Goal: Task Accomplishment & Management: Complete application form

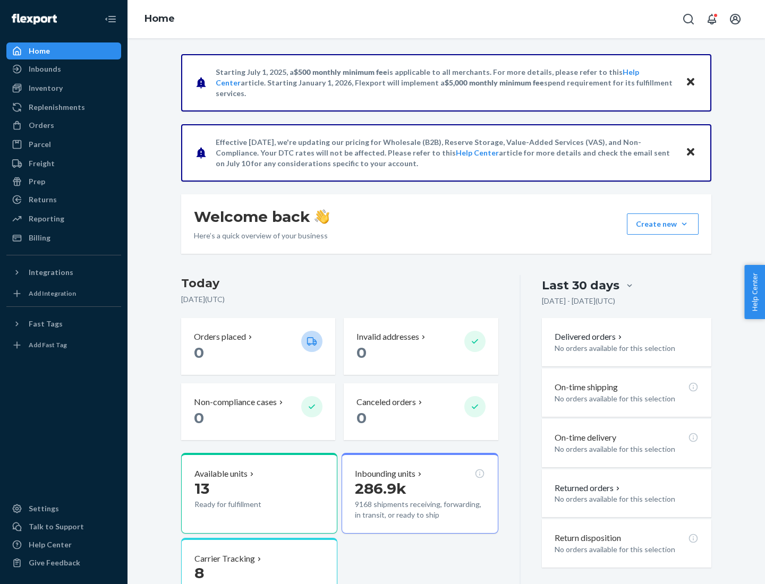
click at [684, 224] on button "Create new Create new inbound Create new order Create new product" at bounding box center [663, 224] width 72 height 21
click at [64, 69] on div "Inbounds" at bounding box center [63, 69] width 113 height 15
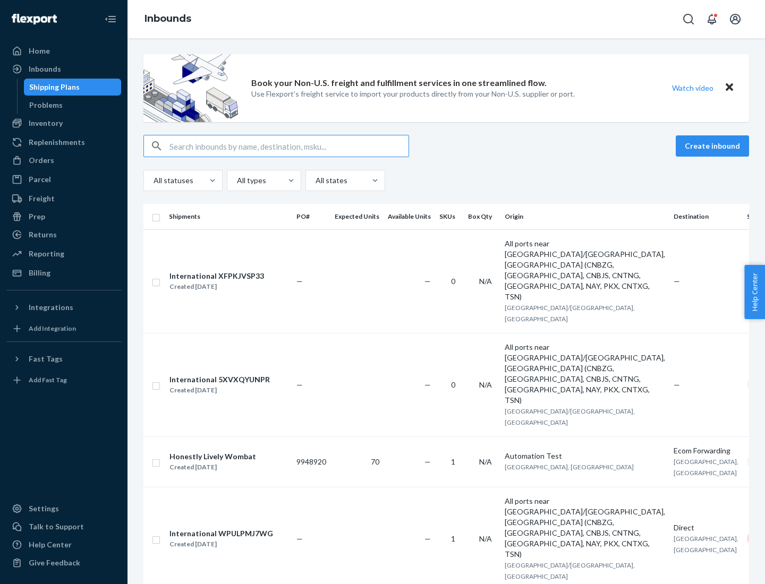
click at [714, 146] on button "Create inbound" at bounding box center [712, 145] width 73 height 21
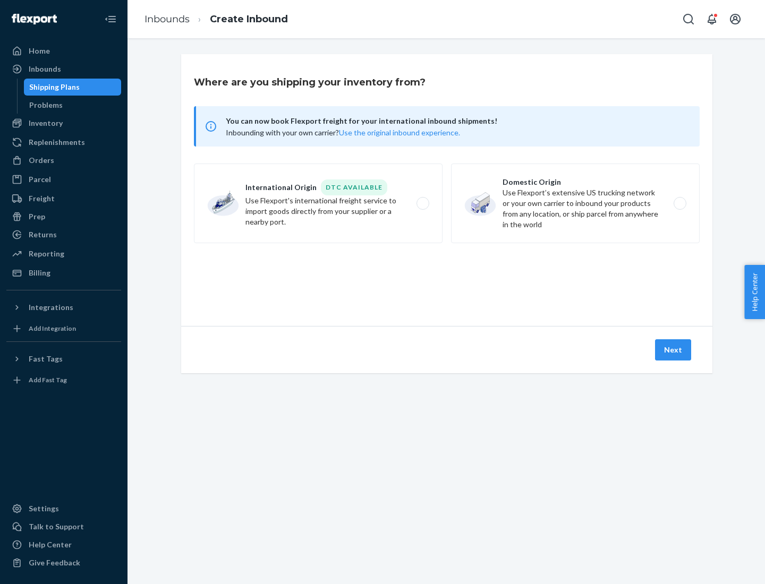
click at [575, 203] on label "Domestic Origin Use Flexport’s extensive US trucking network or your own carrie…" at bounding box center [575, 204] width 249 height 80
click at [679, 203] on input "Domestic Origin Use Flexport’s extensive US trucking network or your own carrie…" at bounding box center [682, 203] width 7 height 7
radio input "true"
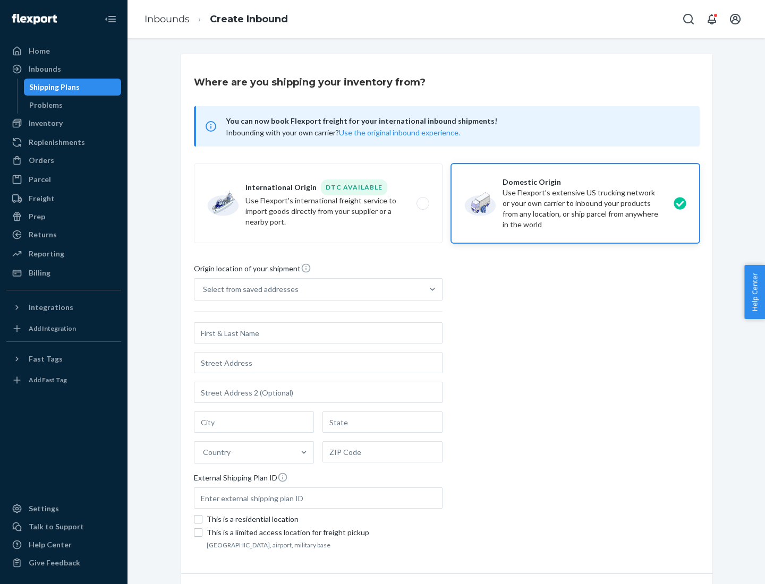
click at [248, 290] on div "Select from saved addresses" at bounding box center [251, 289] width 96 height 11
click at [204, 290] on input "Select from saved addresses" at bounding box center [203, 289] width 1 height 11
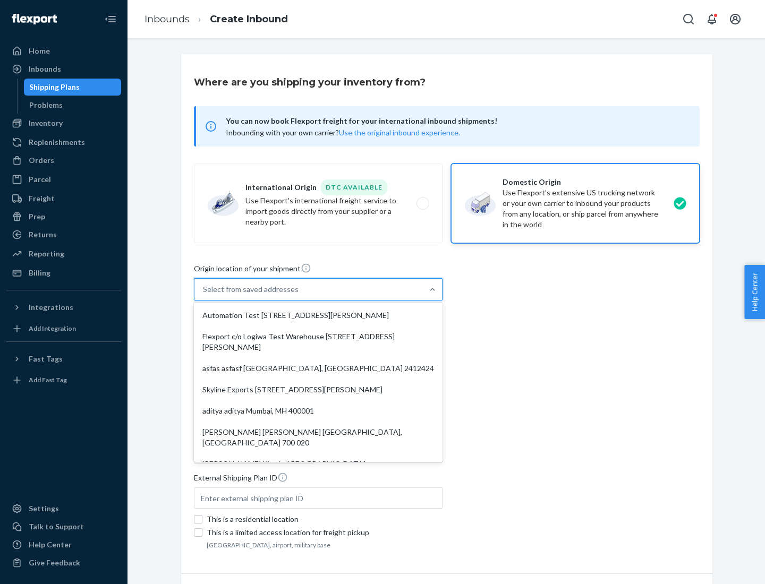
scroll to position [4, 0]
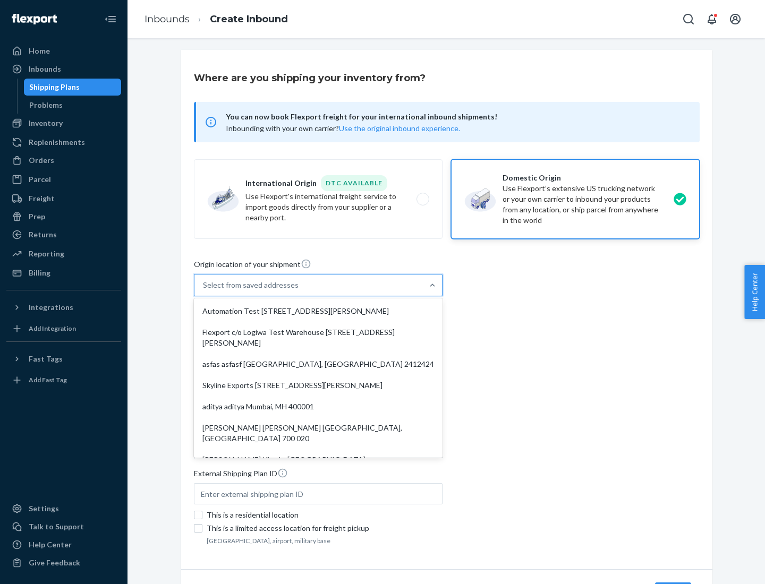
click at [318, 311] on div "Automation Test [STREET_ADDRESS][PERSON_NAME]" at bounding box center [318, 311] width 244 height 21
click at [204, 291] on input "option Automation Test [STREET_ADDRESS][PERSON_NAME]. 9 results available. Use …" at bounding box center [203, 285] width 1 height 11
type input "Automation Test"
type input "9th Floor"
type input "[GEOGRAPHIC_DATA]"
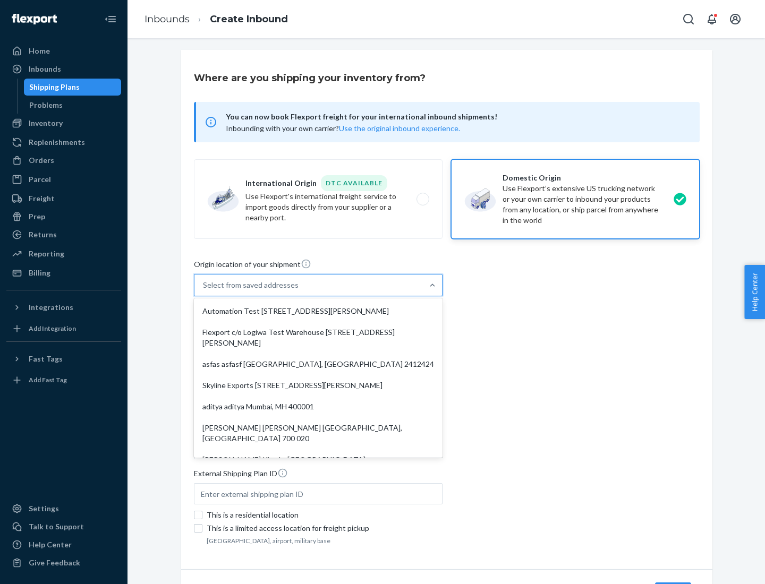
type input "CA"
type input "94104"
type input "[STREET_ADDRESS][PERSON_NAME]"
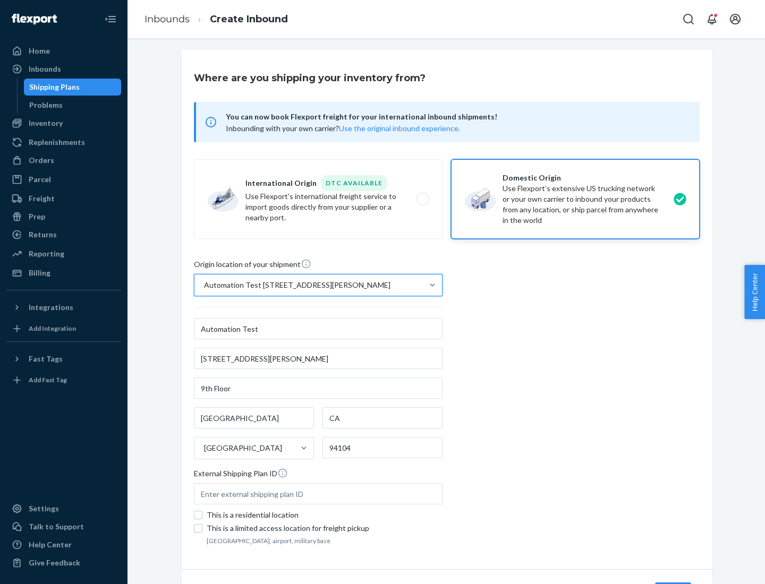
scroll to position [62, 0]
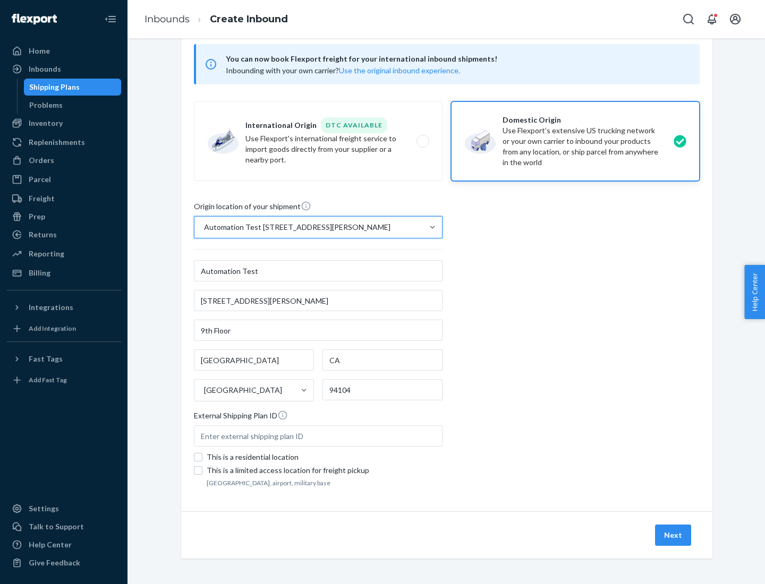
click at [674, 535] on button "Next" at bounding box center [673, 535] width 36 height 21
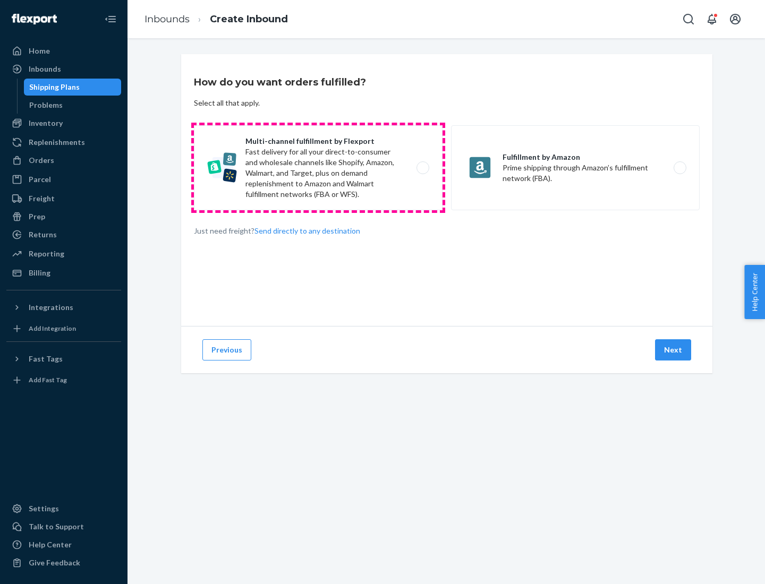
click at [318, 168] on label "Multi-channel fulfillment by Flexport Fast delivery for all your direct-to-cons…" at bounding box center [318, 167] width 249 height 85
click at [422, 168] on input "Multi-channel fulfillment by Flexport Fast delivery for all your direct-to-cons…" at bounding box center [425, 168] width 7 height 7
radio input "true"
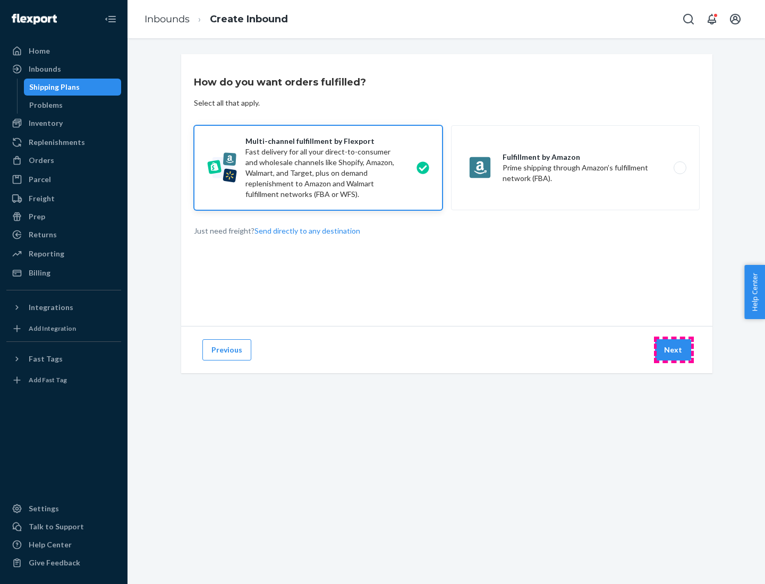
click at [674, 350] on button "Next" at bounding box center [673, 349] width 36 height 21
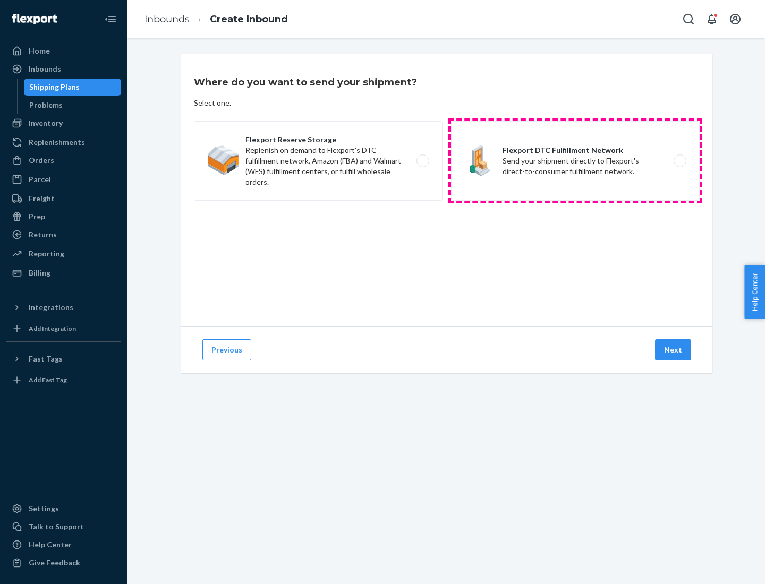
click at [575, 161] on label "Flexport DTC Fulfillment Network Send your shipment directly to Flexport's dire…" at bounding box center [575, 161] width 249 height 80
click at [679, 161] on input "Flexport DTC Fulfillment Network Send your shipment directly to Flexport's dire…" at bounding box center [682, 161] width 7 height 7
radio input "true"
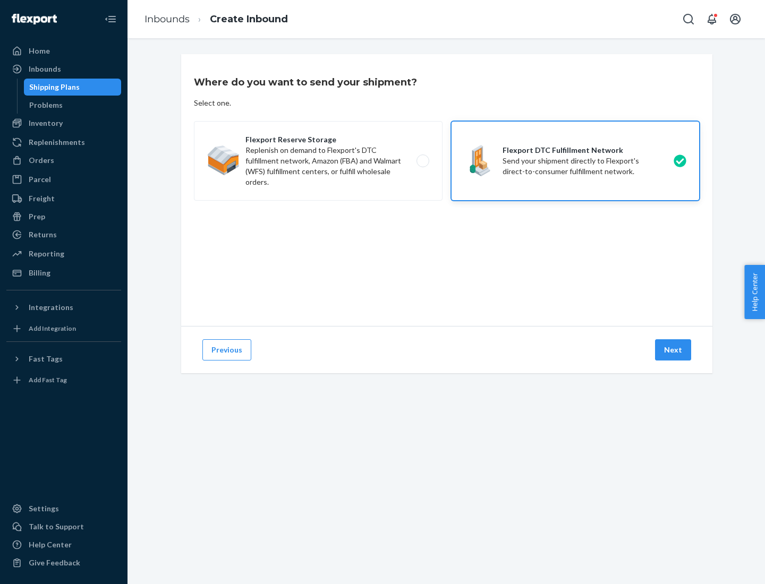
click at [674, 350] on button "Next" at bounding box center [673, 349] width 36 height 21
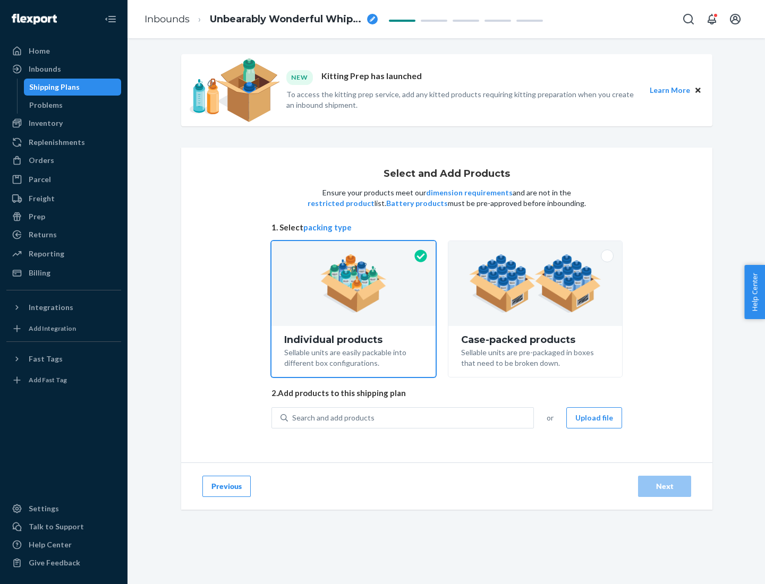
click at [535, 284] on img at bounding box center [535, 283] width 132 height 58
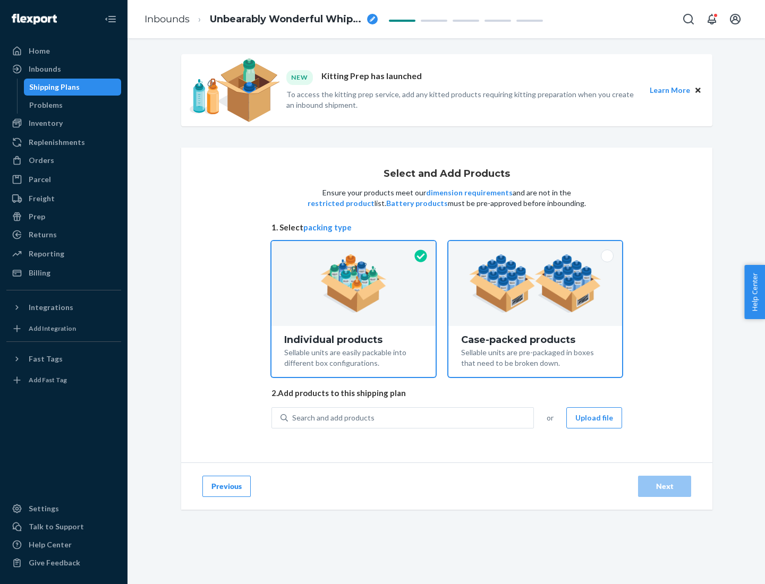
click at [535, 248] on input "Case-packed products Sellable units are pre-packaged in boxes that need to be b…" at bounding box center [535, 244] width 7 height 7
radio input "true"
radio input "false"
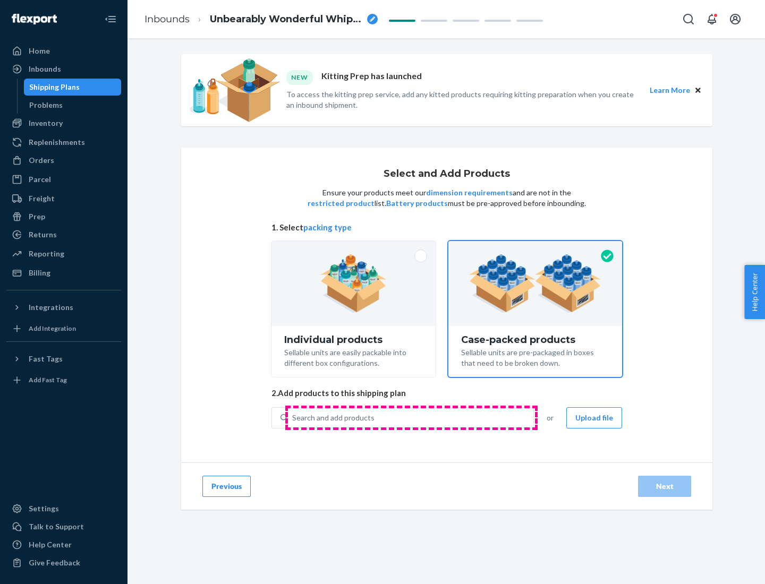
click at [411, 418] on div "Search and add products" at bounding box center [410, 418] width 245 height 19
click at [293, 418] on input "Search and add products" at bounding box center [292, 418] width 1 height 11
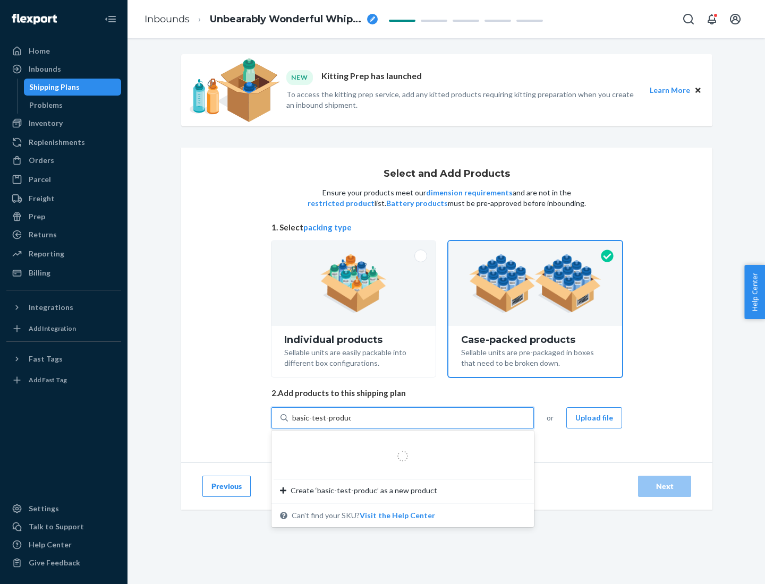
type input "basic-test-product-1"
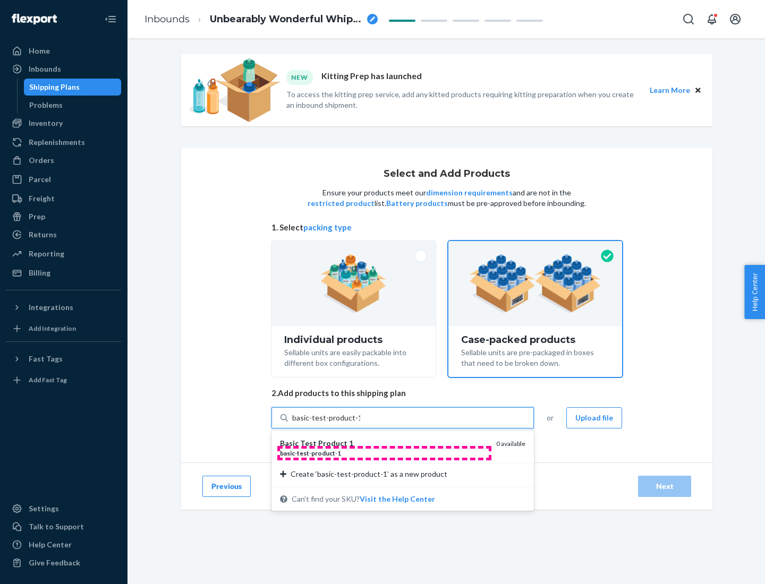
click at [384, 453] on div "basic - test - product - 1" at bounding box center [384, 453] width 208 height 9
click at [360, 423] on input "basic-test-product-1" at bounding box center [326, 418] width 68 height 11
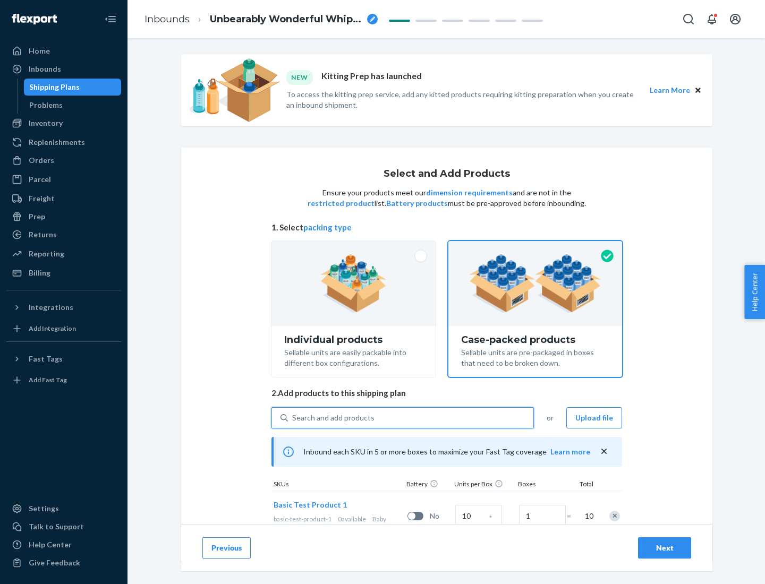
scroll to position [38, 0]
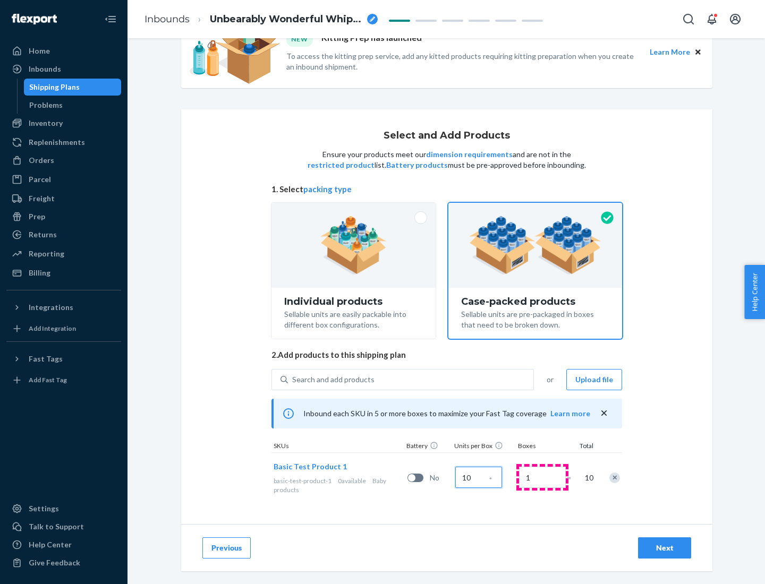
type input "10"
type input "7"
click at [665, 548] on div "Next" at bounding box center [664, 548] width 35 height 11
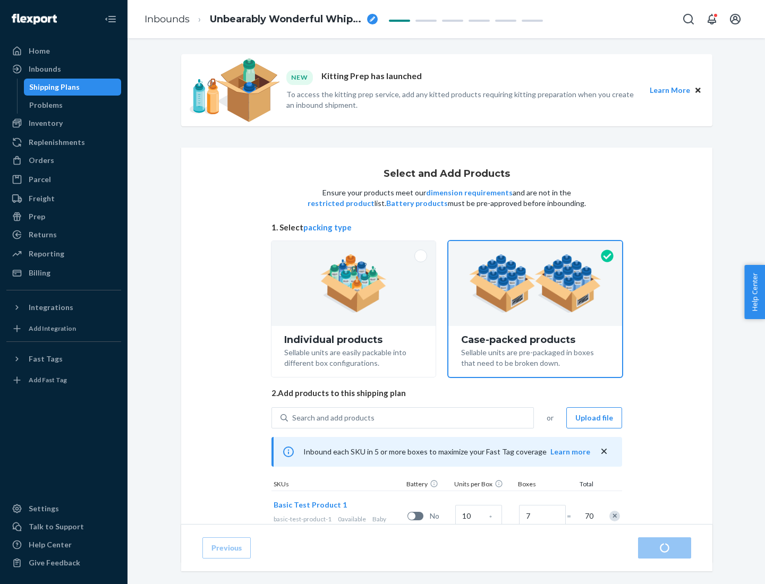
radio input "true"
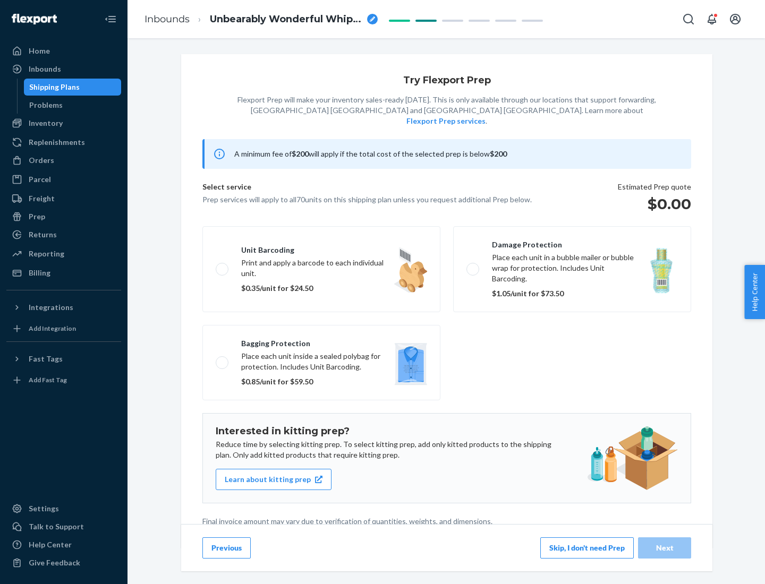
scroll to position [3, 0]
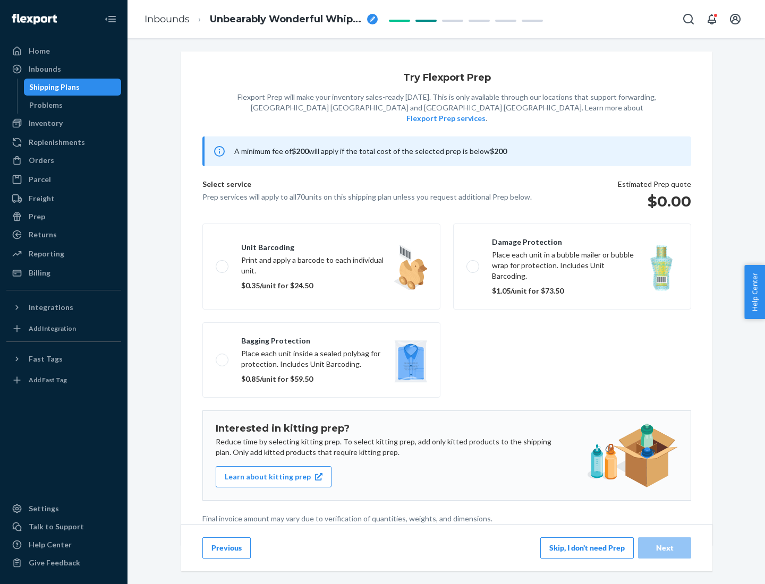
click at [321, 338] on label "Bagging protection Place each unit inside a sealed polybag for protection. Incl…" at bounding box center [321, 359] width 238 height 75
click at [223, 356] on input "Bagging protection Place each unit inside a sealed polybag for protection. Incl…" at bounding box center [219, 359] width 7 height 7
checkbox input "true"
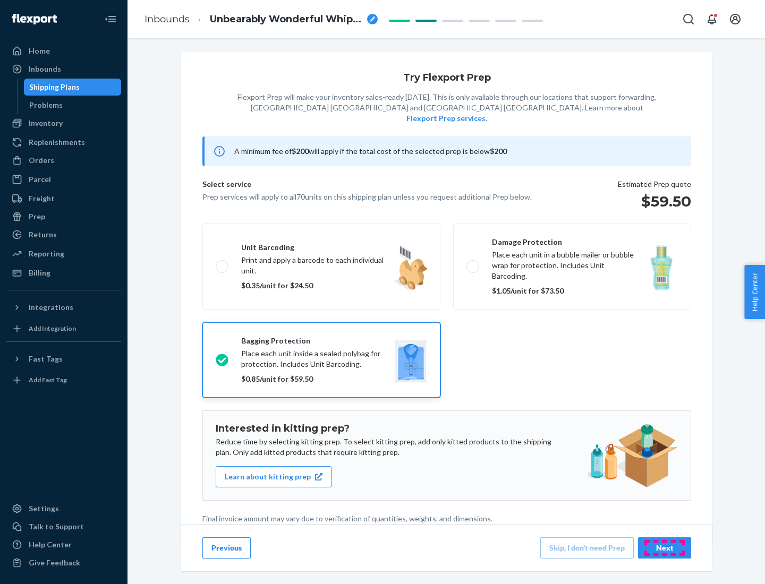
click at [665, 548] on div "Next" at bounding box center [664, 548] width 35 height 11
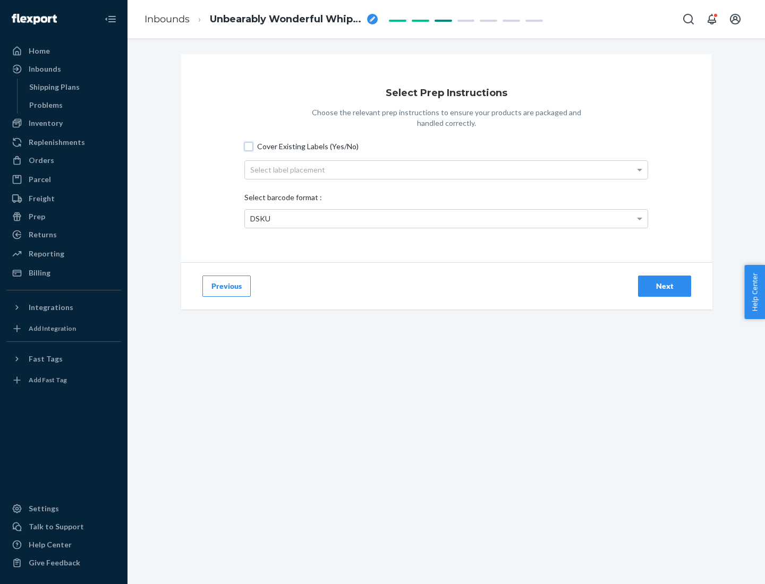
click at [249, 146] on input "Cover Existing Labels (Yes/No)" at bounding box center [248, 146] width 8 height 8
checkbox input "true"
click at [446, 169] on div "Select label placement" at bounding box center [446, 170] width 403 height 18
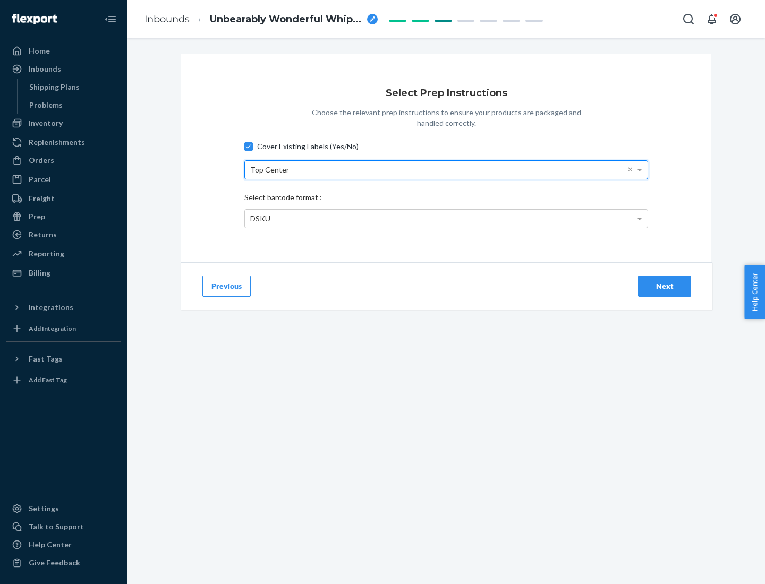
click at [446, 218] on div "DSKU" at bounding box center [446, 219] width 403 height 18
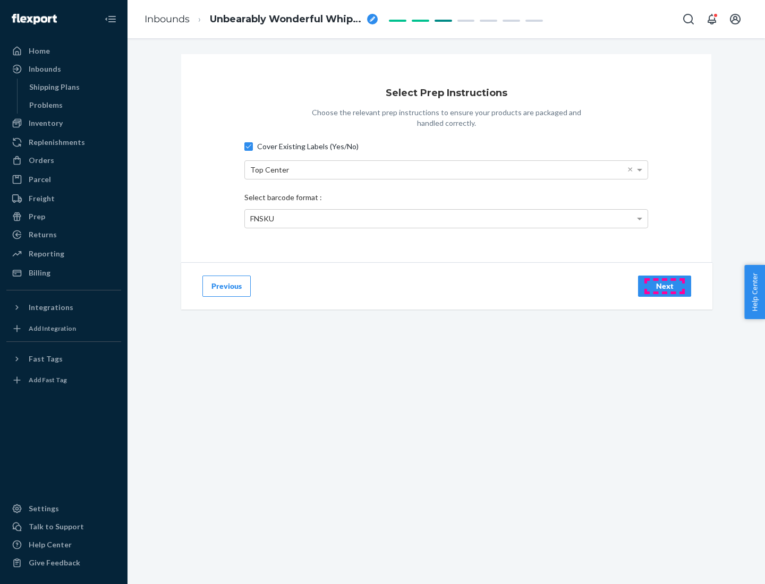
click at [665, 286] on div "Next" at bounding box center [664, 286] width 35 height 11
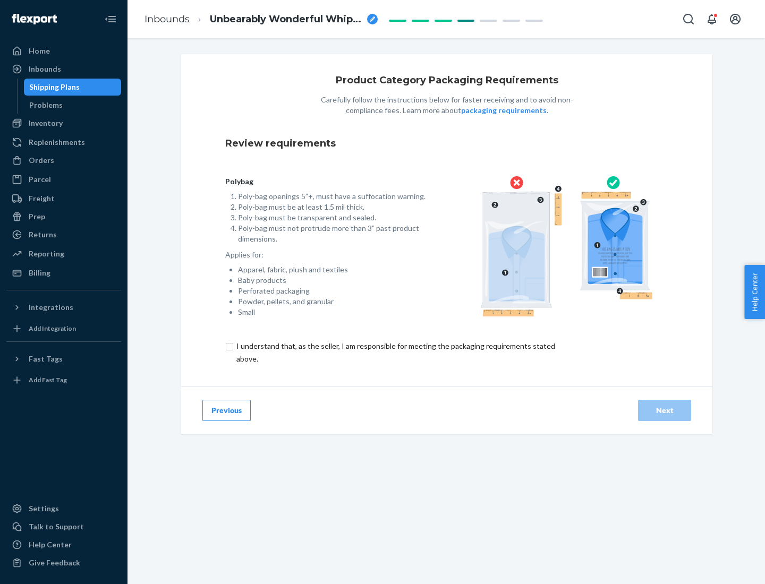
click at [395, 352] on input "checkbox" at bounding box center [401, 352] width 353 height 25
checkbox input "true"
click at [665, 410] on div "Next" at bounding box center [664, 410] width 35 height 11
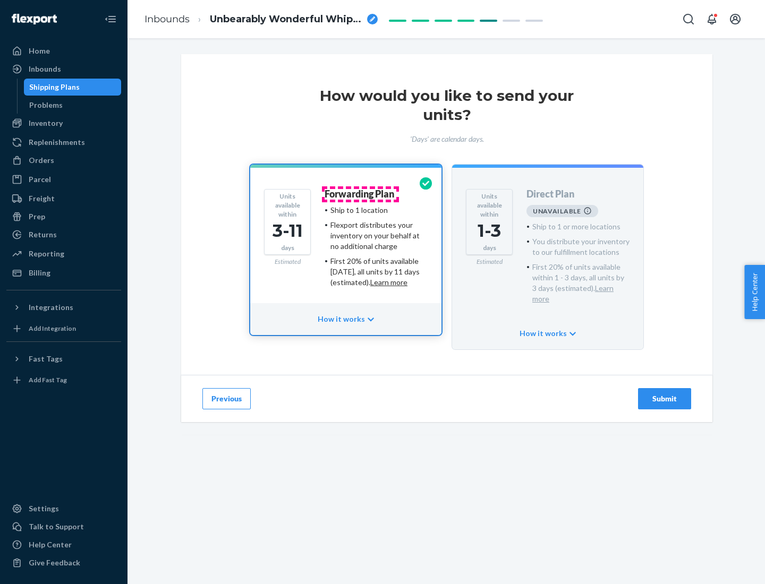
click at [360, 194] on h4 "Forwarding Plan" at bounding box center [360, 194] width 70 height 11
click at [665, 394] on div "Submit" at bounding box center [664, 399] width 35 height 11
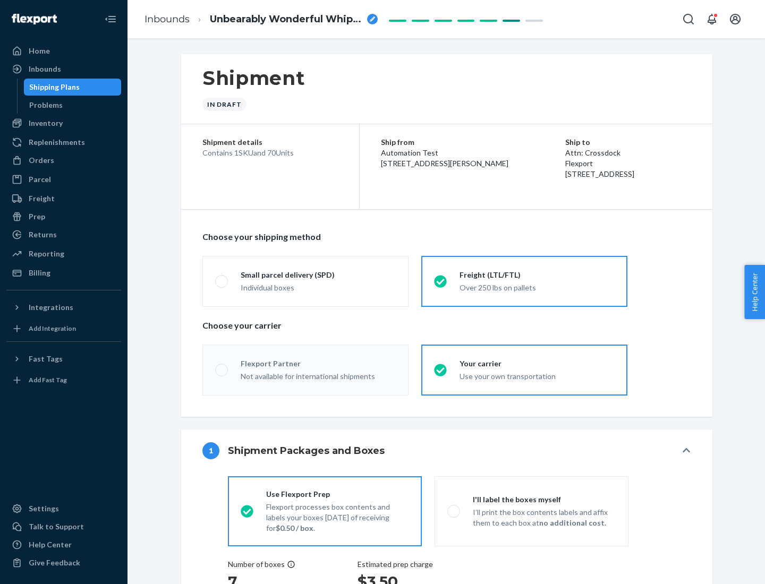
radio input "true"
radio input "false"
radio input "true"
radio input "false"
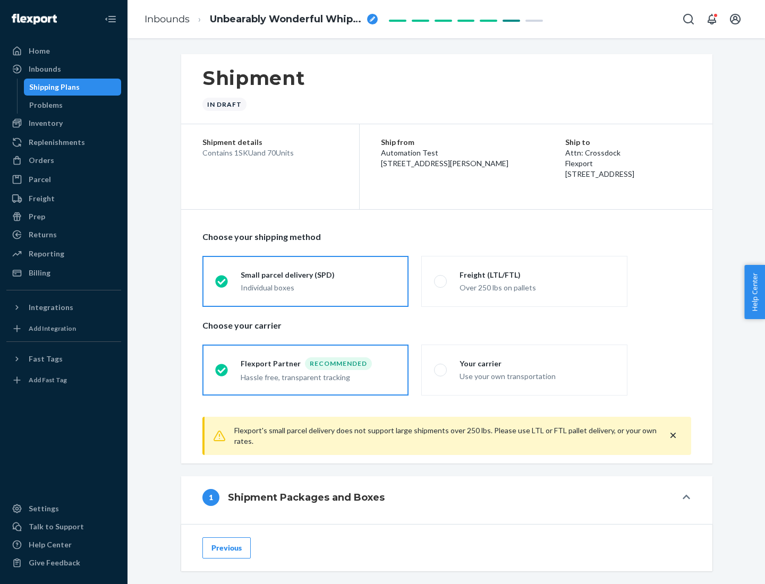
click at [318, 287] on div "Individual boxes" at bounding box center [318, 288] width 155 height 11
click at [222, 285] on input "Small parcel delivery (SPD) Individual boxes" at bounding box center [218, 281] width 7 height 7
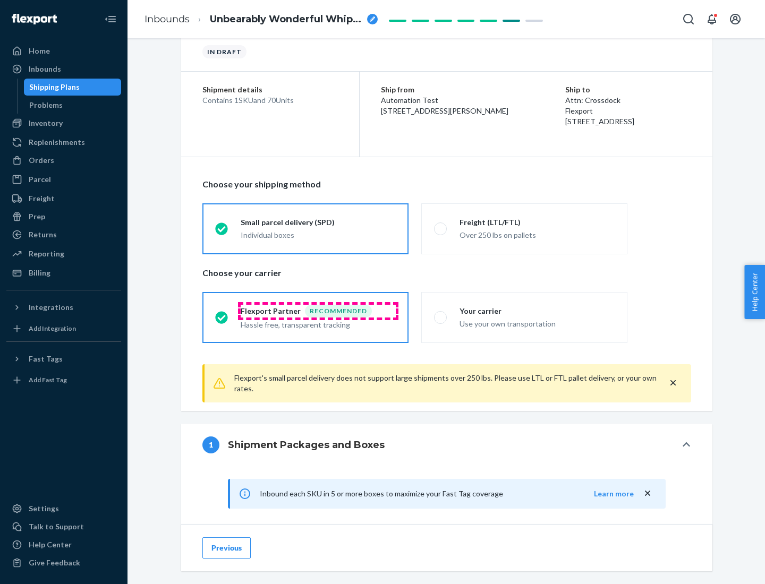
click at [318, 311] on div "Recommended" at bounding box center [338, 311] width 67 height 13
click at [222, 314] on input "Flexport Partner Recommended Hassle free, transparent tracking" at bounding box center [218, 317] width 7 height 7
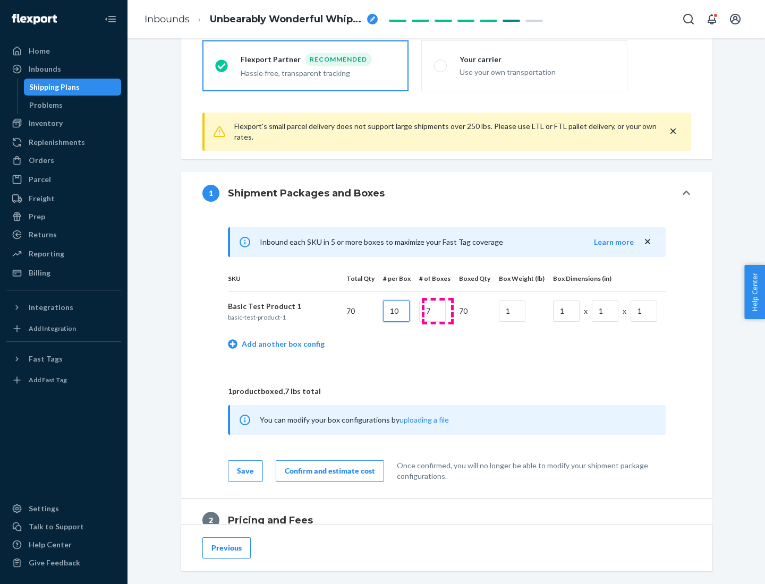
type input "10"
type input "7"
type input "1"
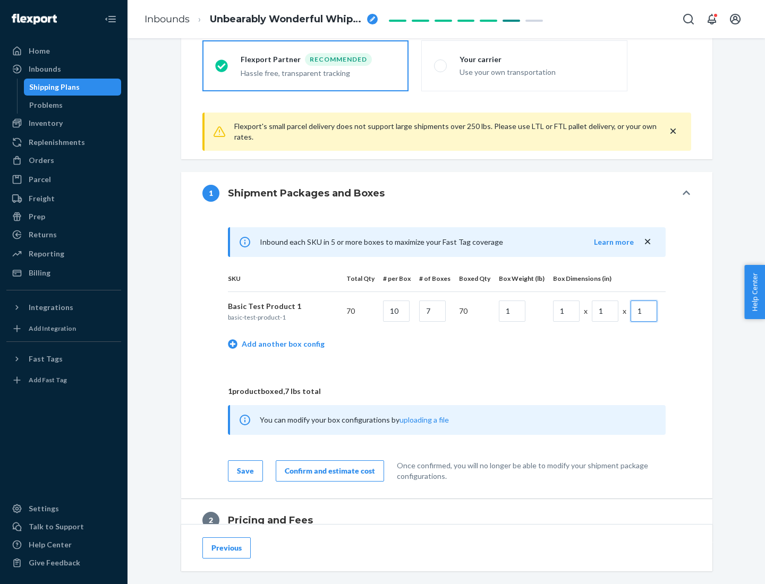
scroll to position [464, 0]
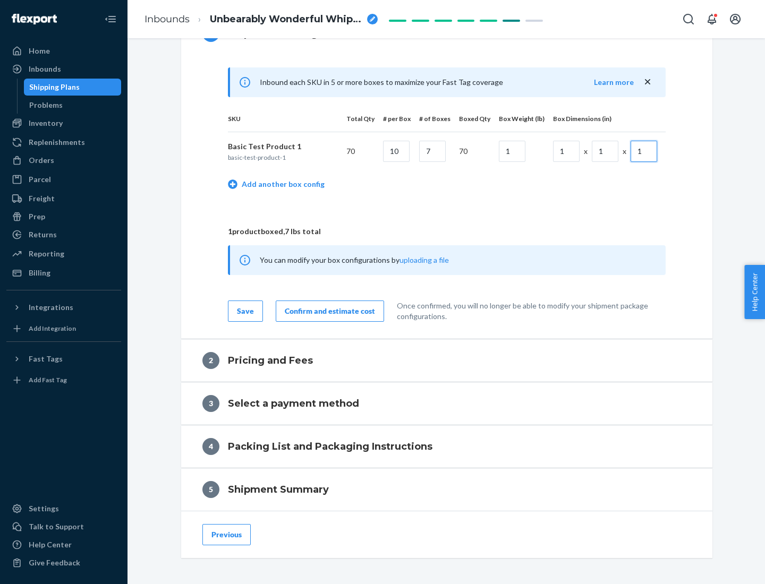
type input "1"
click at [328, 311] on div "Confirm and estimate cost" at bounding box center [330, 311] width 90 height 11
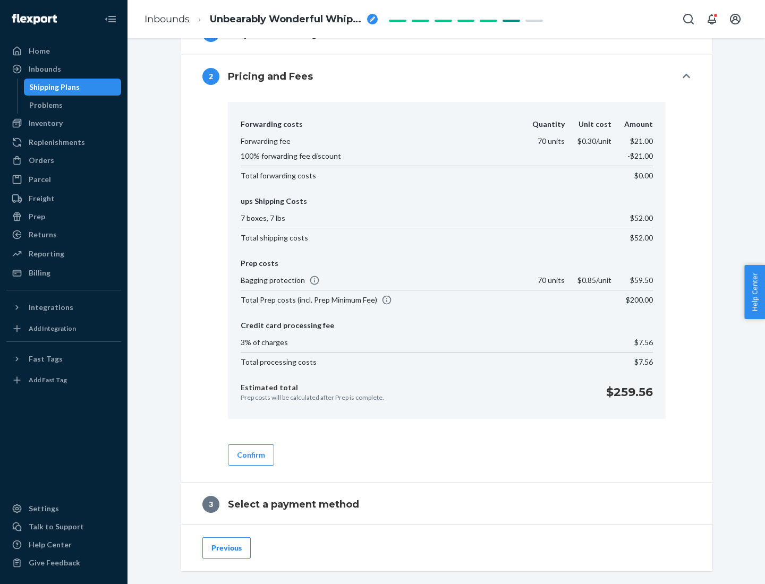
scroll to position [608, 0]
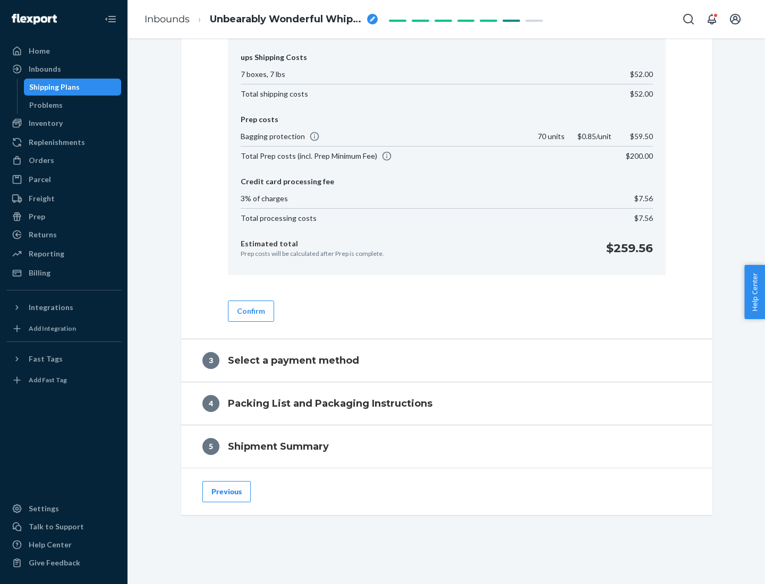
click at [250, 311] on button "Confirm" at bounding box center [251, 311] width 46 height 21
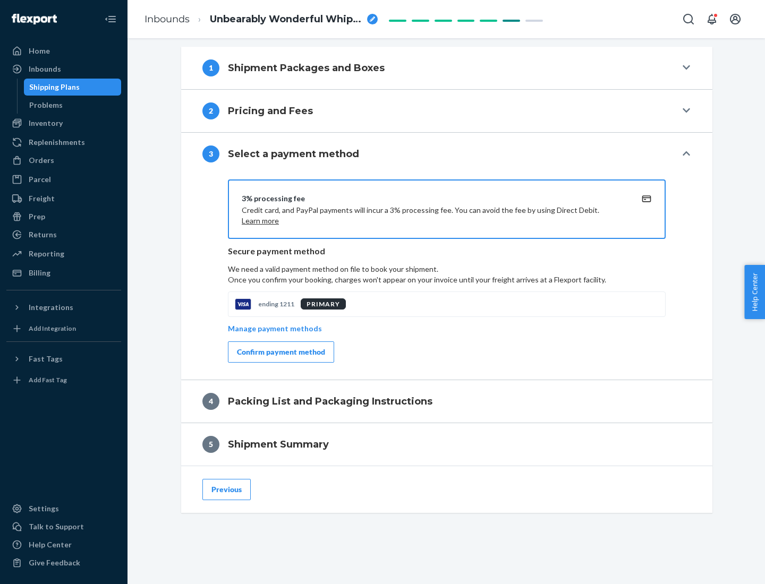
click at [280, 352] on div "Confirm payment method" at bounding box center [281, 352] width 88 height 11
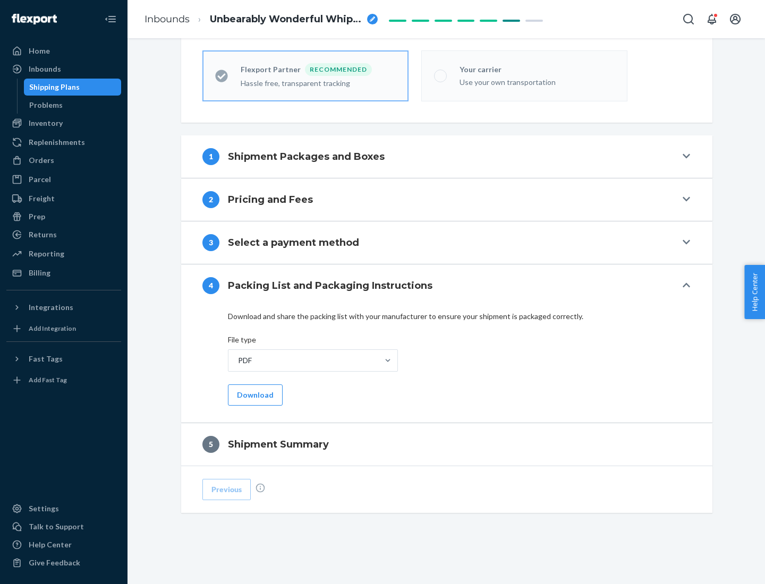
scroll to position [294, 0]
click at [254, 395] on button "Download" at bounding box center [255, 395] width 55 height 21
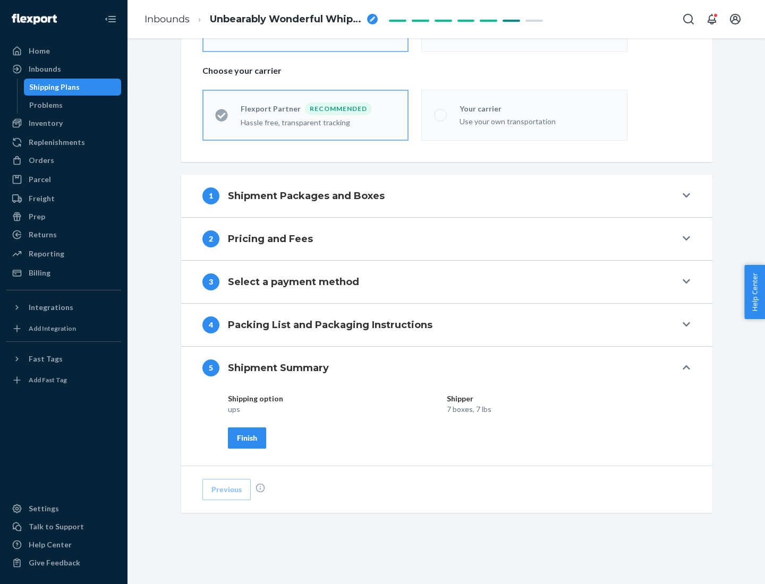
scroll to position [255, 0]
